Goal: Check status: Check status

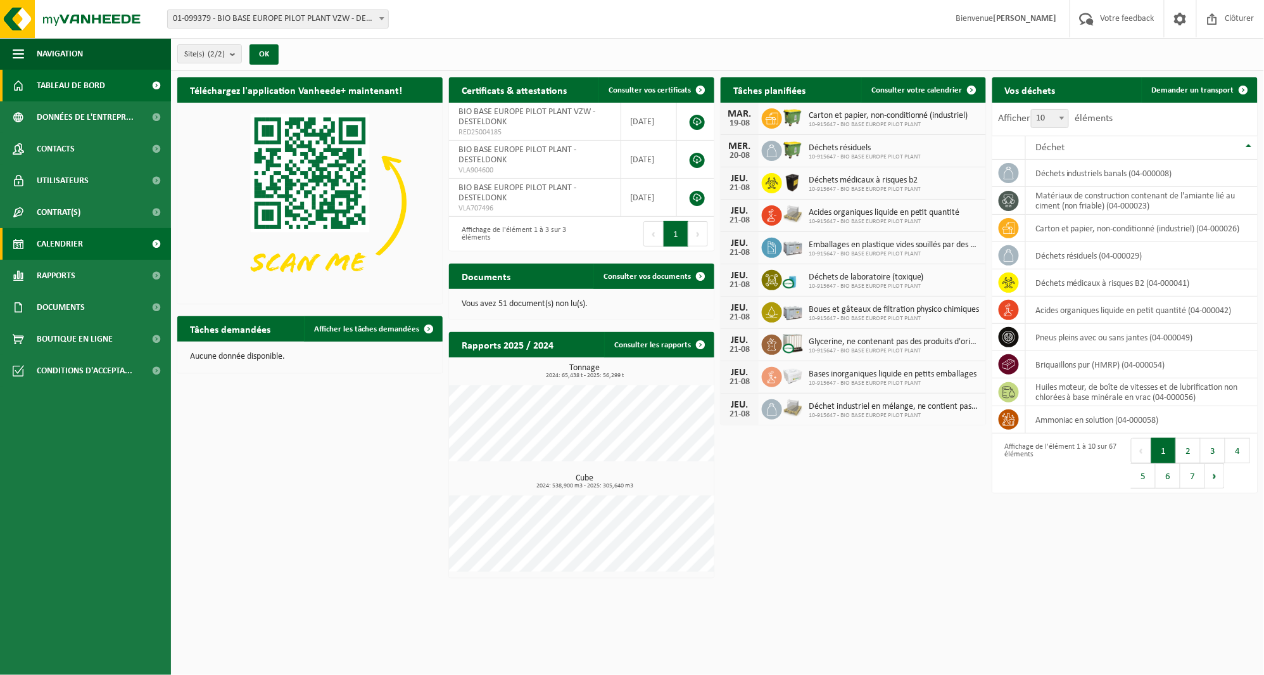
click at [111, 246] on link "Calendrier" at bounding box center [85, 244] width 171 height 32
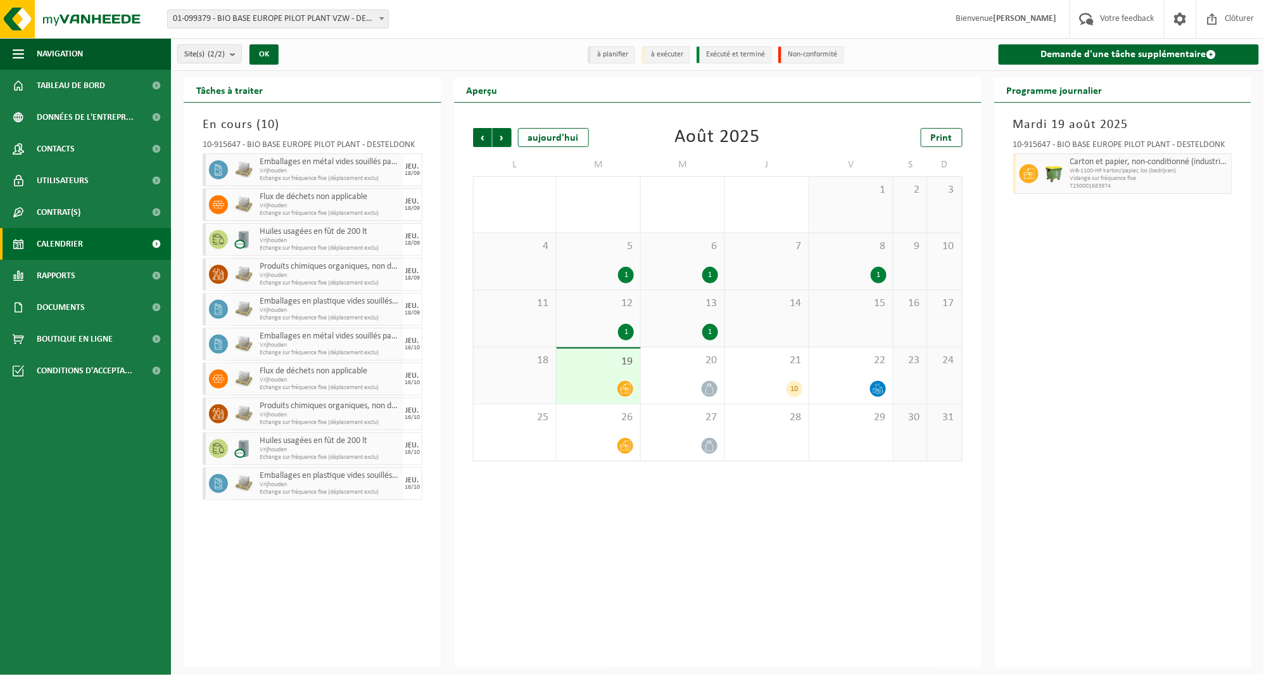
click at [744, 556] on div "Précédent Suivant [DATE] [DATE] Print L M M J V S D 28 29 2 30 31 1 2 3 4 5 1 6…" at bounding box center [718, 385] width 528 height 565
click at [676, 521] on div "Précédent Suivant [DATE] [DATE] Print L M M J V S D 28 29 2 30 31 1 2 3 4 5 1 6…" at bounding box center [718, 385] width 528 height 565
click at [758, 374] on div "21 10" at bounding box center [767, 375] width 84 height 56
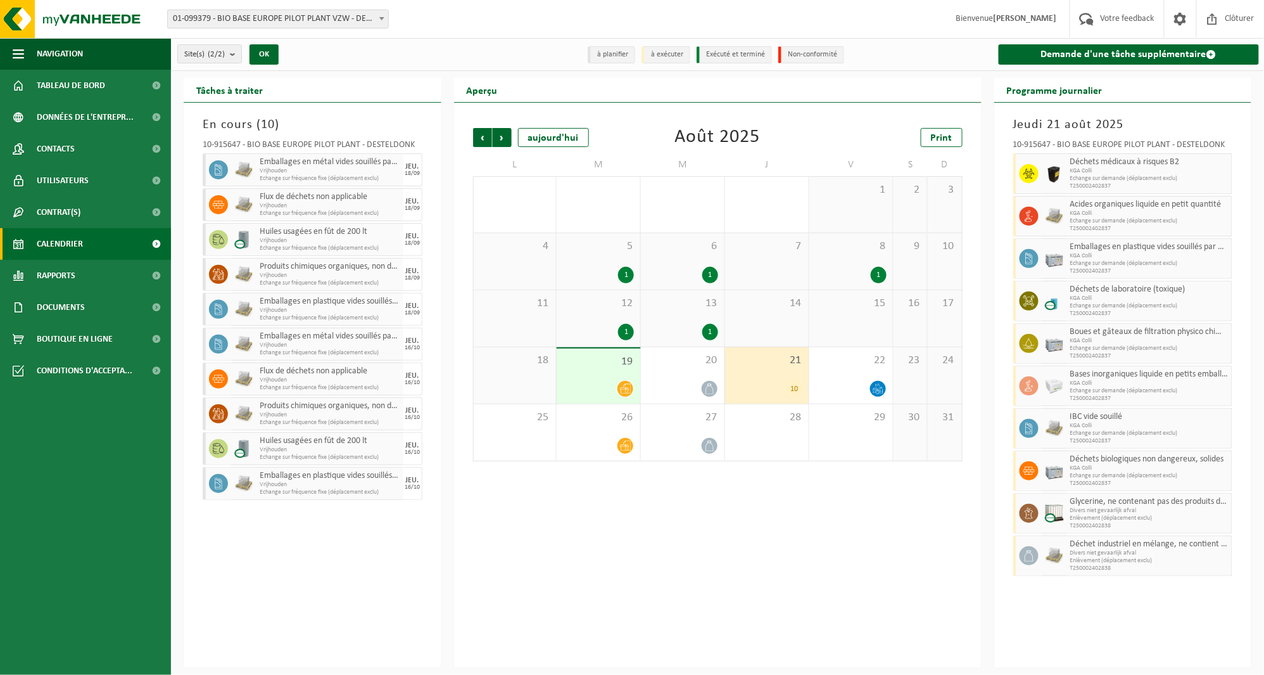
click at [588, 372] on div "19" at bounding box center [599, 375] width 84 height 55
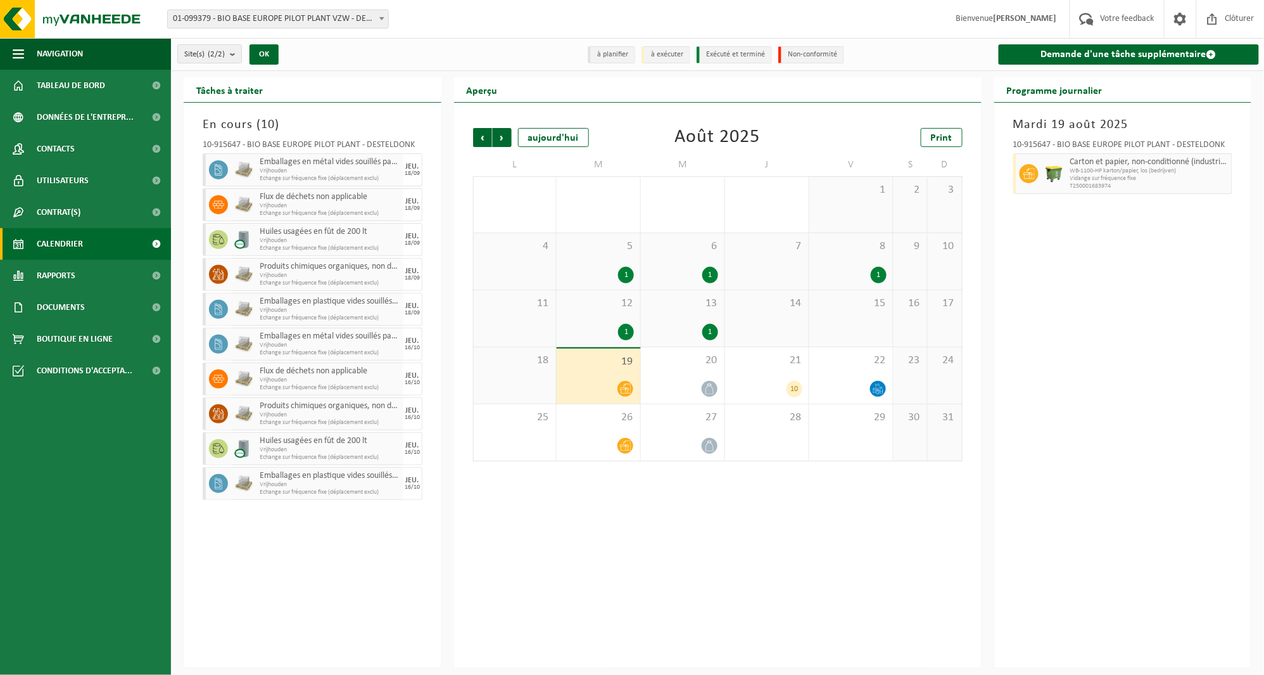
click at [608, 517] on div "Précédent Suivant [DATE] [DATE] Print L M M J V S D 28 29 2 30 31 1 2 3 4 5 1 6…" at bounding box center [718, 385] width 528 height 565
